Goal: Contribute content: Contribute content

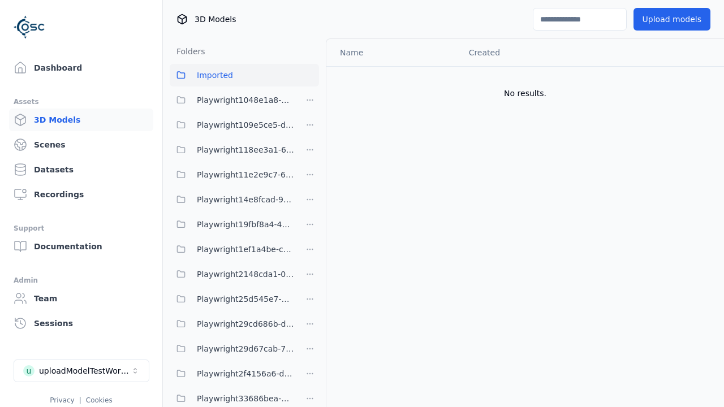
scroll to position [1891, 0]
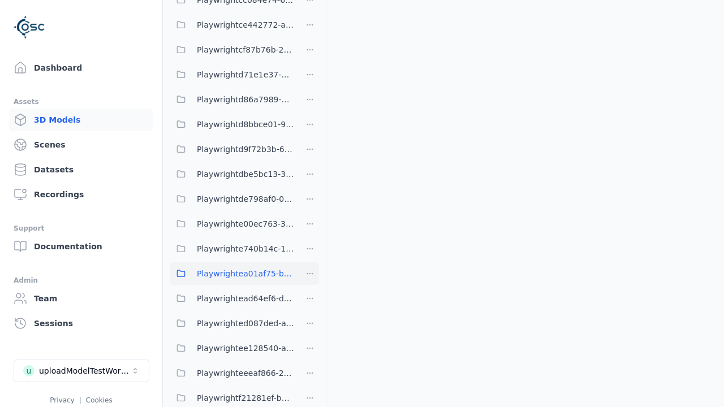
click at [232, 274] on span "Playwrightea01af75-b936-480e-8a9c-3605f05973df" at bounding box center [245, 274] width 97 height 14
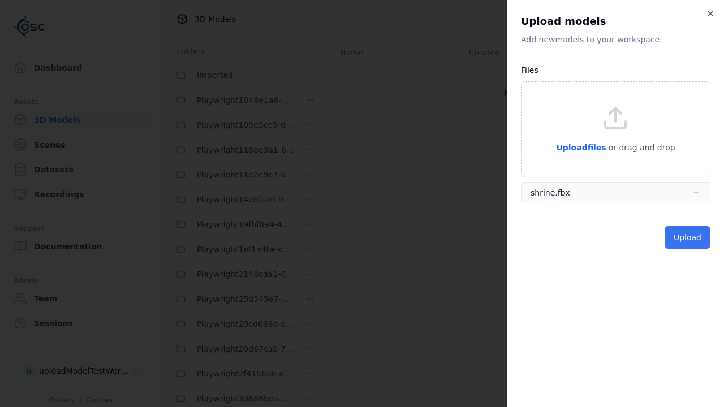
click at [688, 237] on button "Upload" at bounding box center [687, 237] width 46 height 23
